Goal: Go to known website: Go to known website

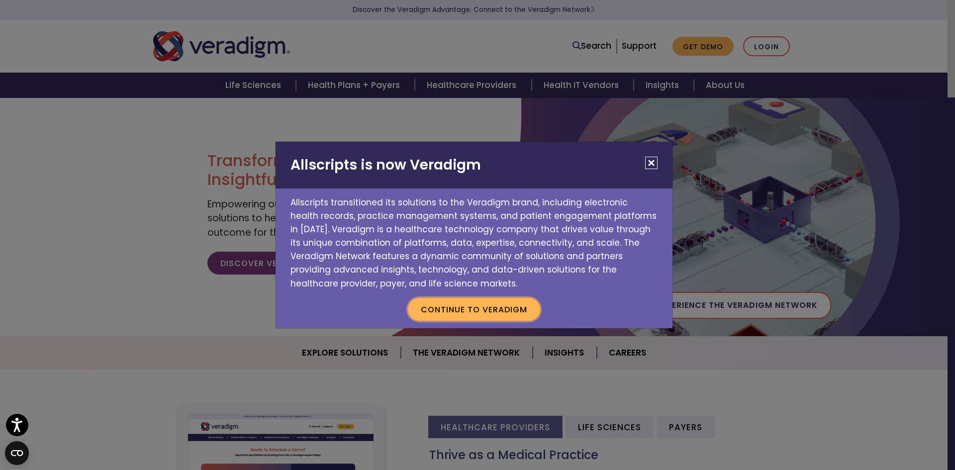
click at [507, 311] on button "Continue to Veradigm" at bounding box center [474, 309] width 132 height 23
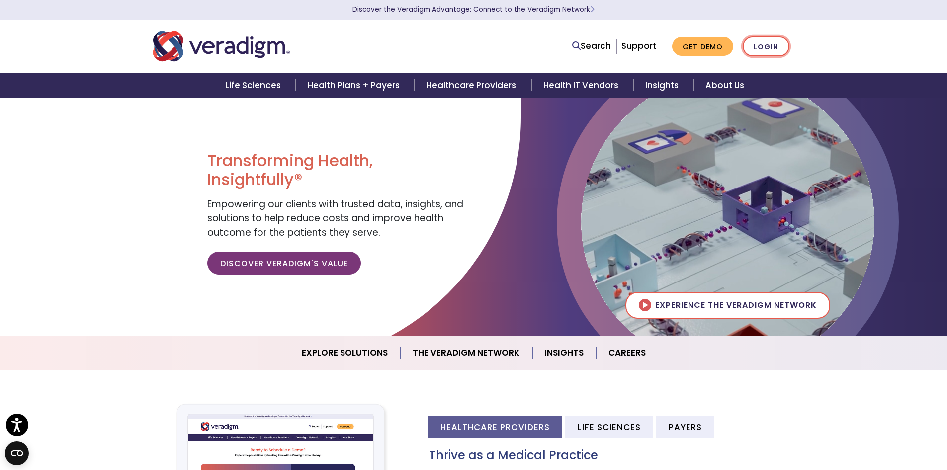
click at [771, 46] on link "Login" at bounding box center [766, 46] width 47 height 20
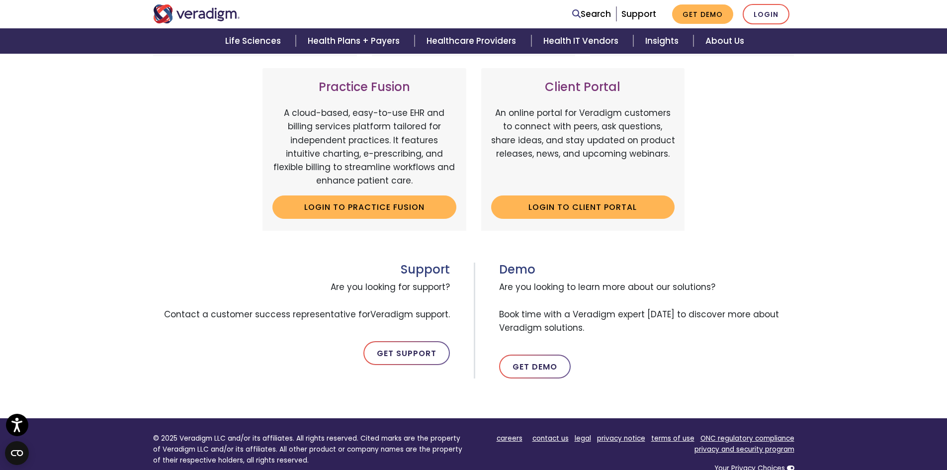
scroll to position [348, 0]
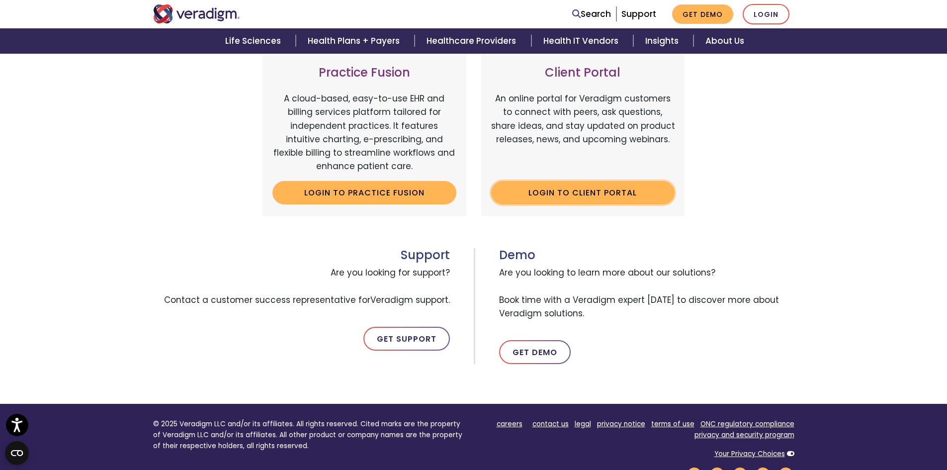
click at [563, 197] on link "Login to Client Portal" at bounding box center [583, 192] width 184 height 23
click at [549, 193] on link "Login to Client Portal" at bounding box center [583, 192] width 184 height 23
